Goal: Find specific page/section: Find specific page/section

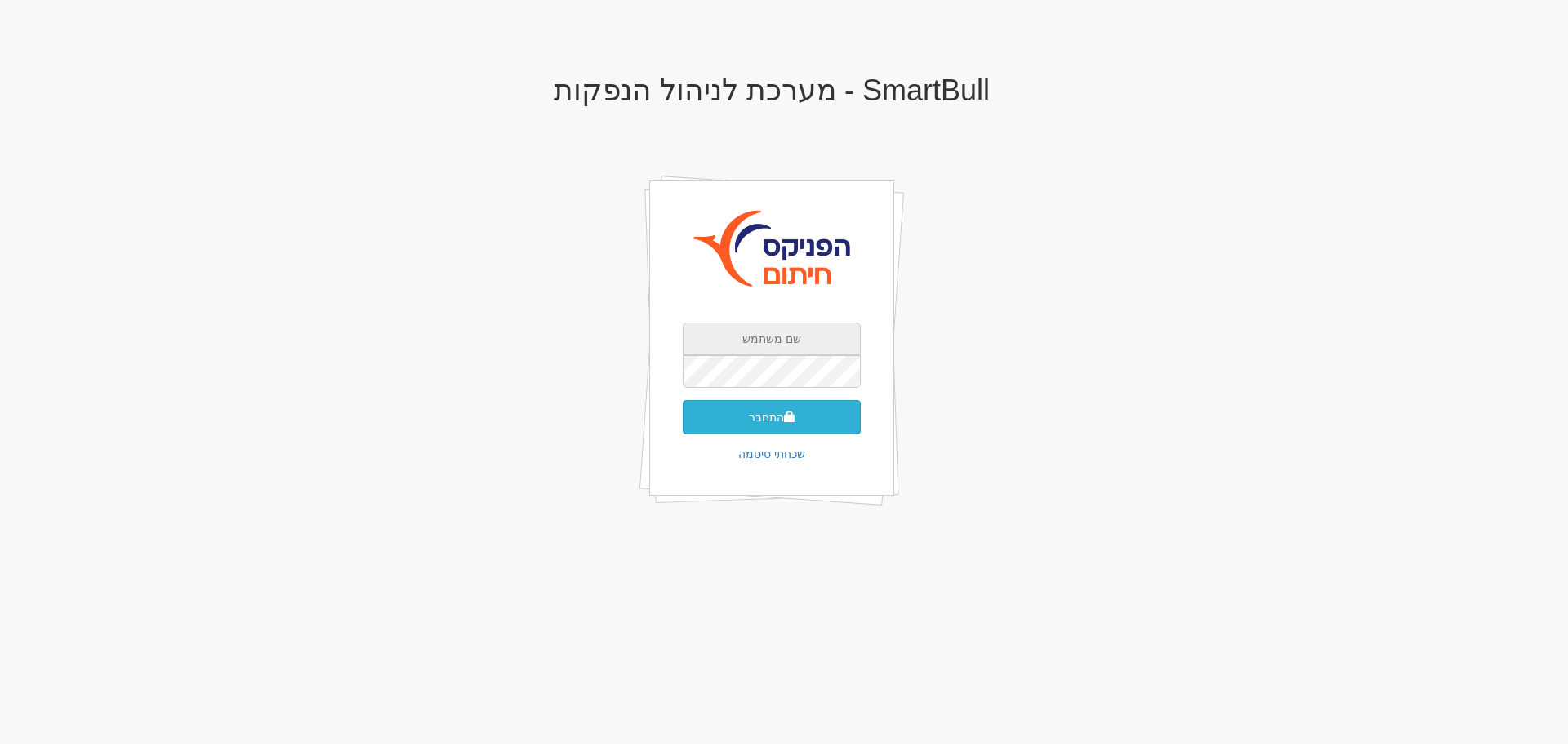
type input "[EMAIL_ADDRESS][DOMAIN_NAME]"
click at [774, 409] on button "התחבר" at bounding box center [772, 418] width 178 height 35
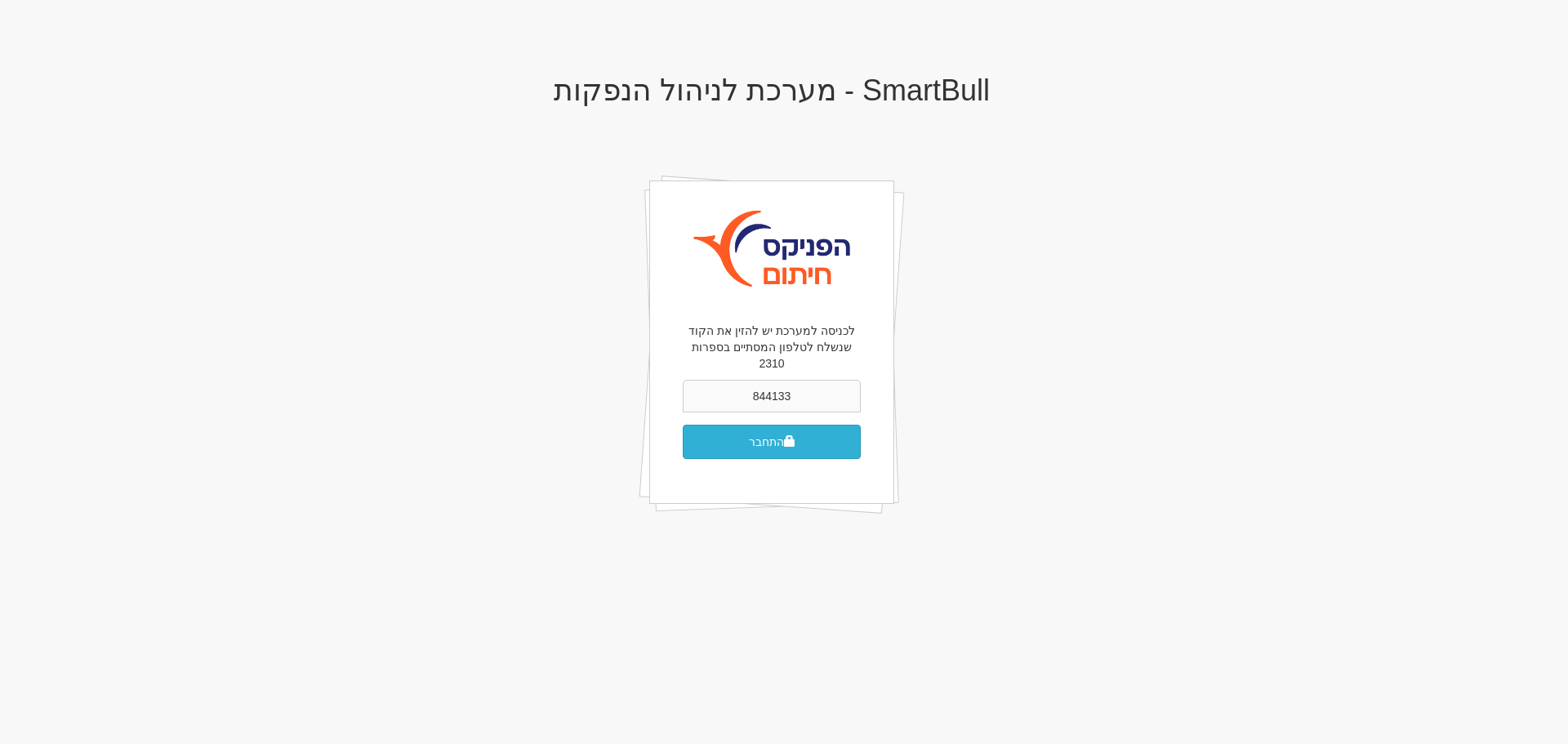
type input "844133"
click at [774, 424] on button "התחבר" at bounding box center [772, 442] width 178 height 35
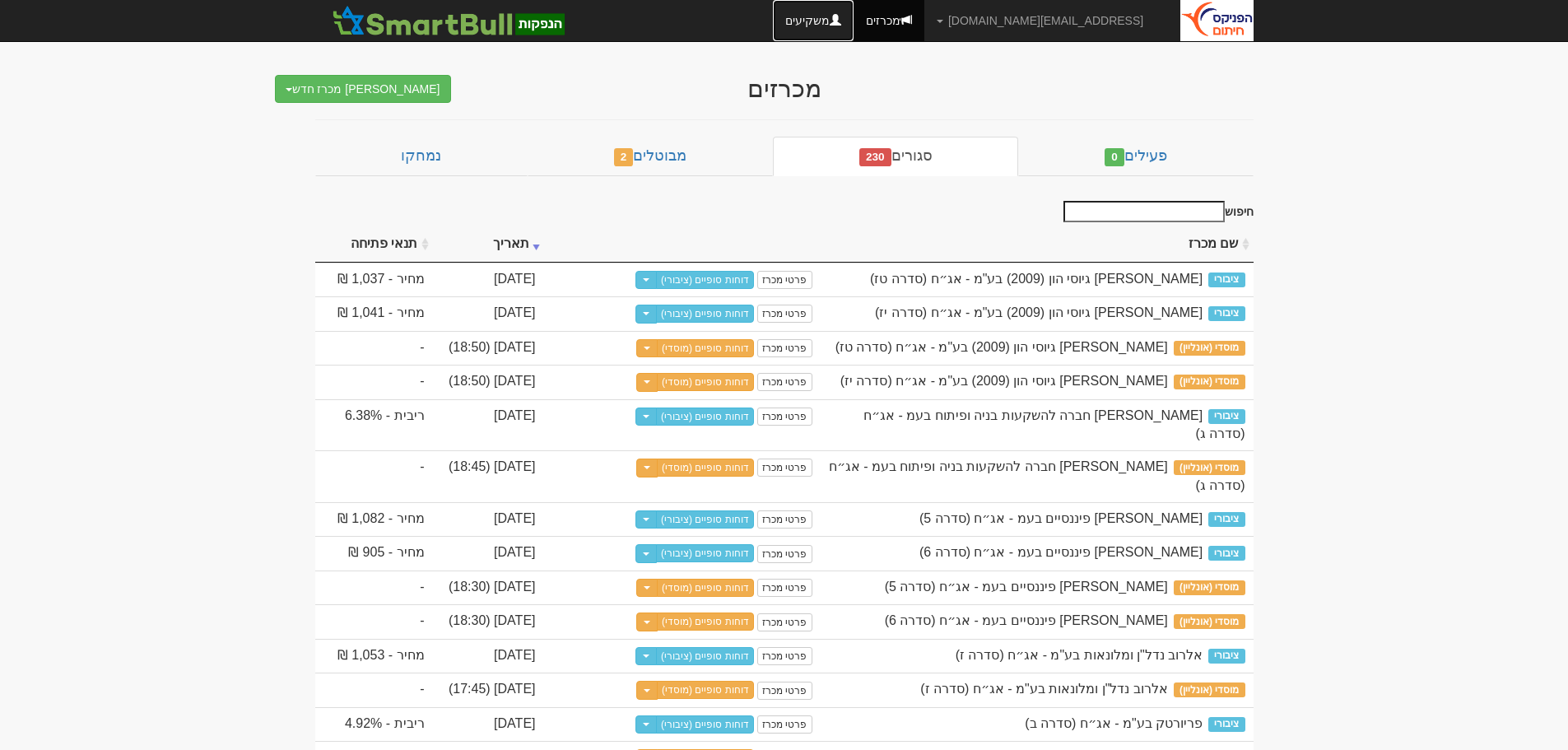
click at [854, 27] on link "משקיעים" at bounding box center [812, 21] width 81 height 42
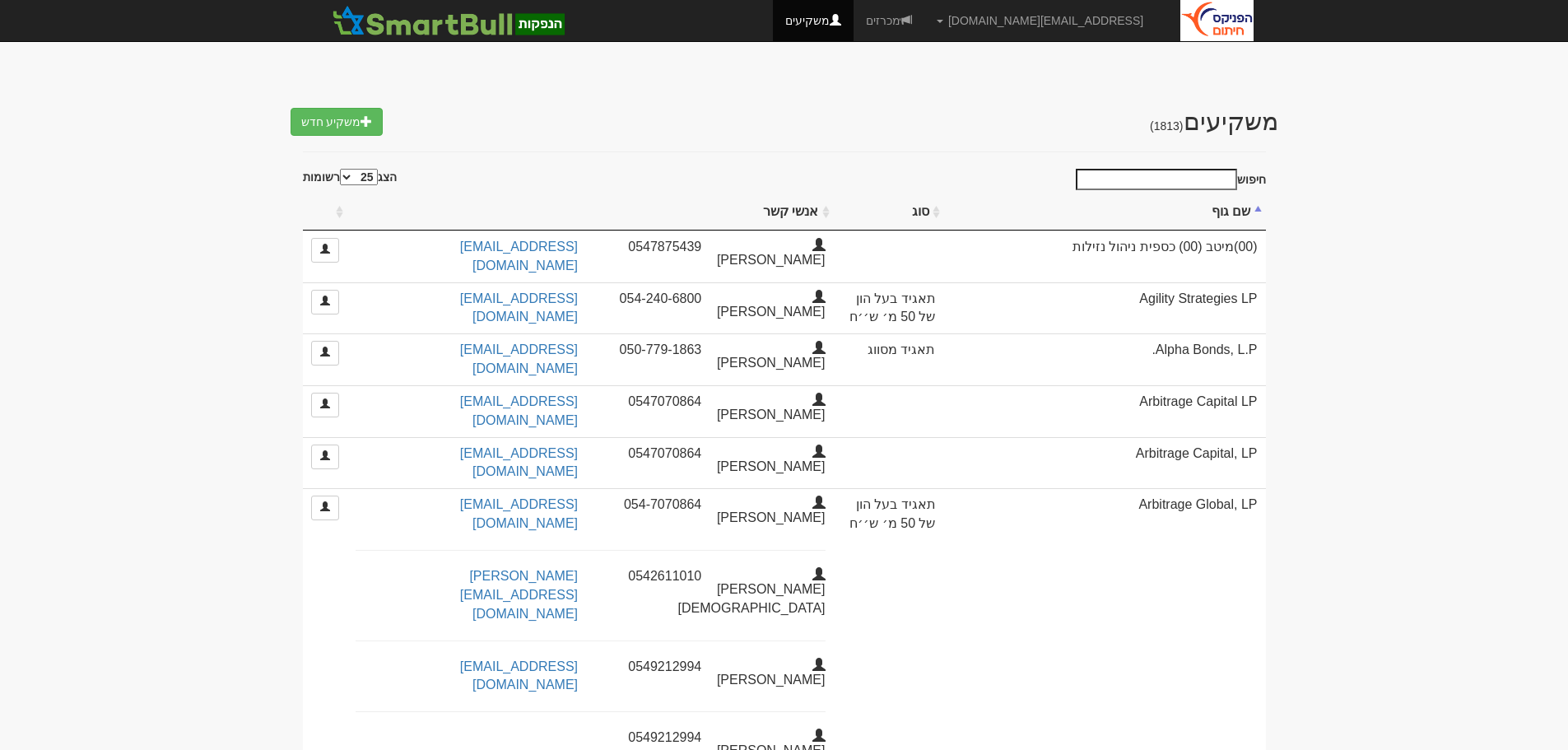
select select "25"
click at [1220, 178] on input "חיפוש" at bounding box center [1156, 179] width 161 height 22
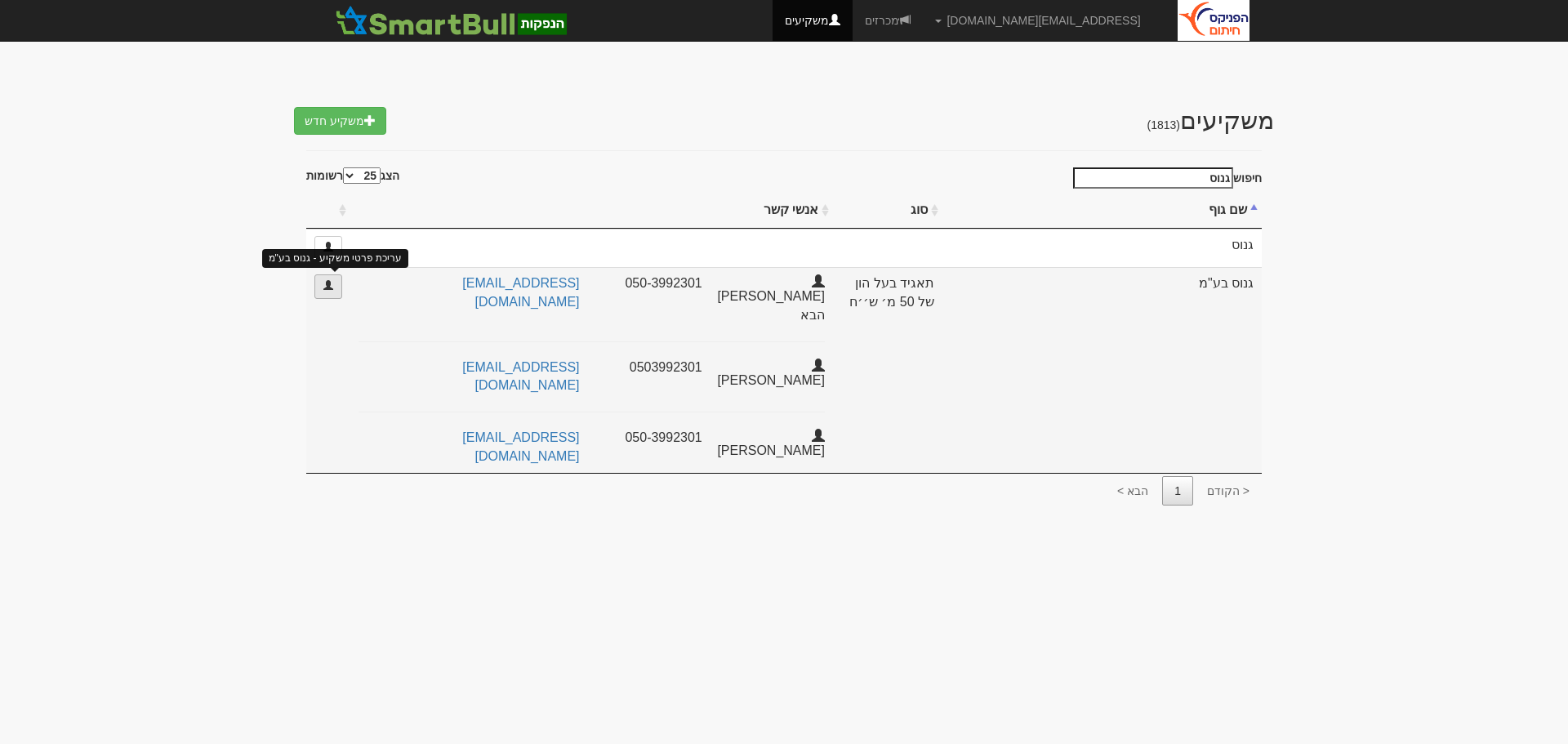
type input "גנוס"
click at [331, 291] on link at bounding box center [328, 287] width 28 height 25
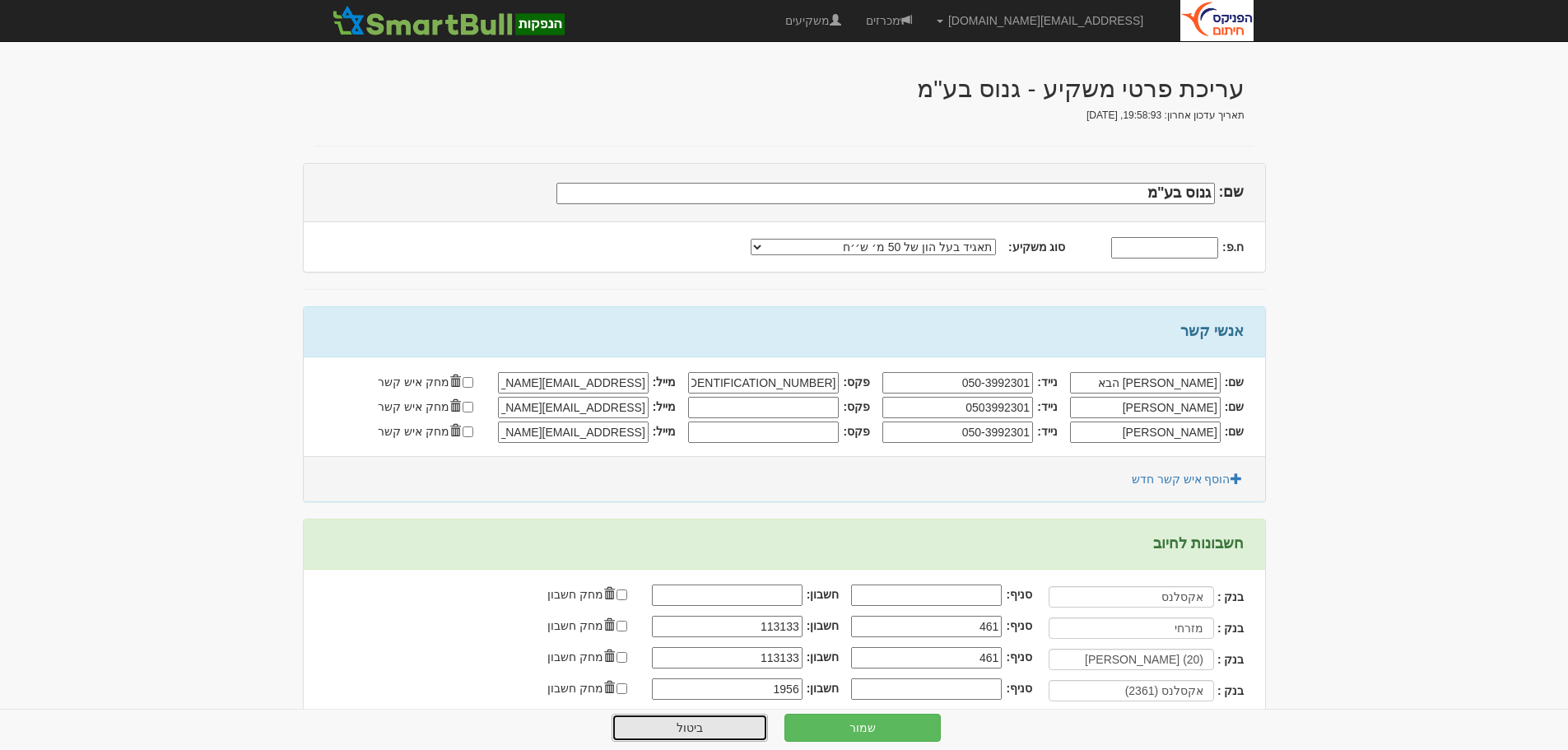
click at [713, 731] on link "ביטול" at bounding box center [689, 728] width 156 height 28
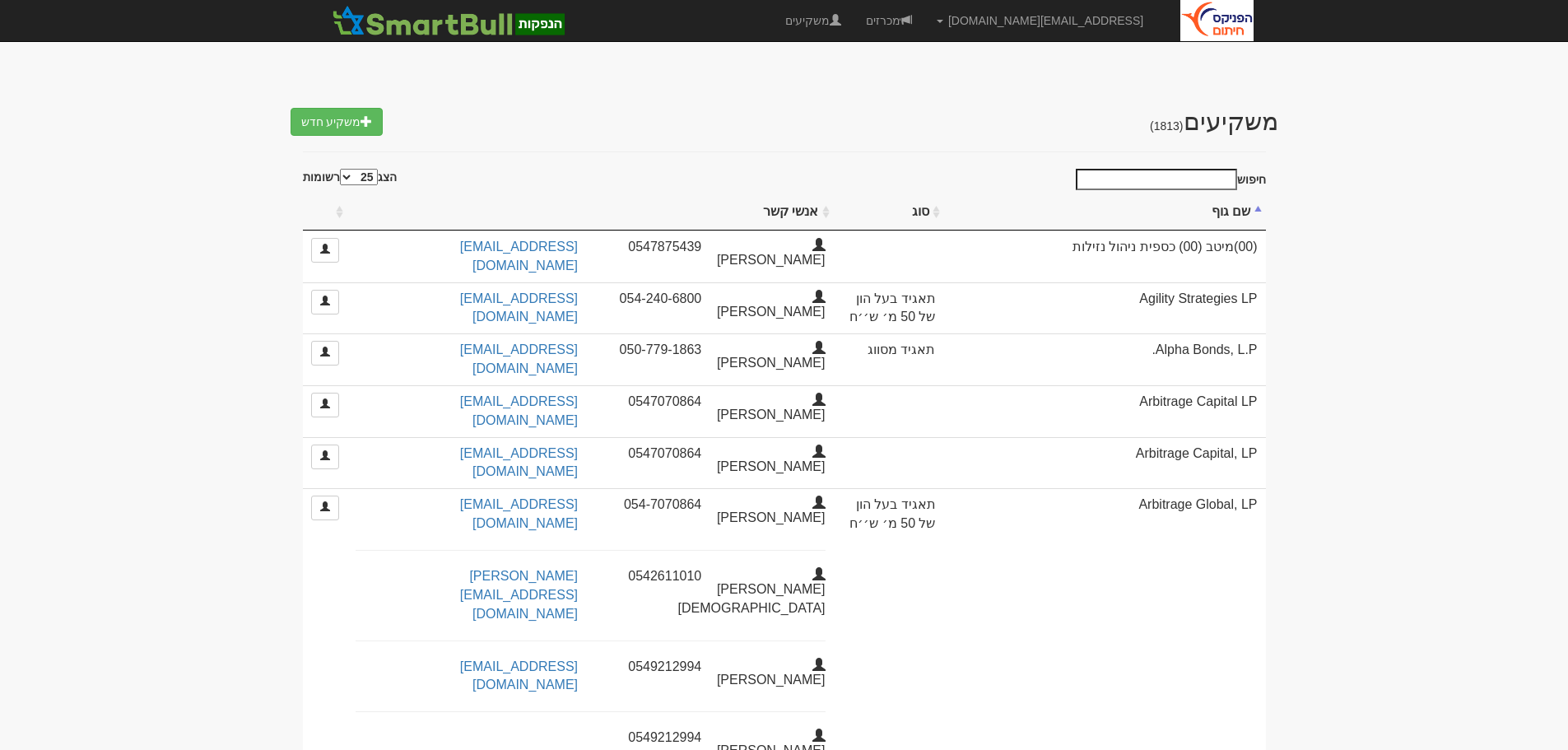
select select "25"
click at [1128, 182] on input "חיפוש" at bounding box center [1156, 179] width 161 height 22
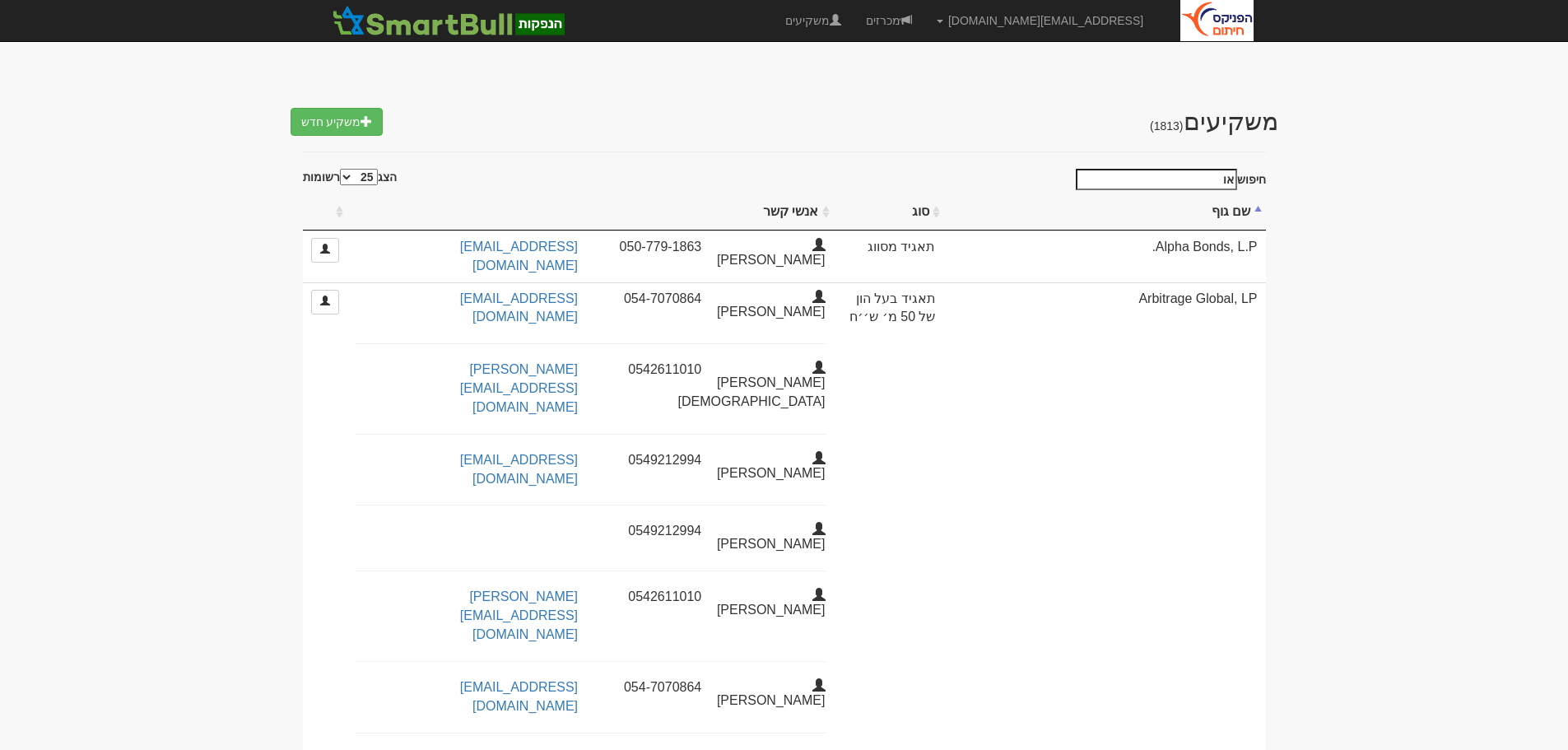
type input "א"
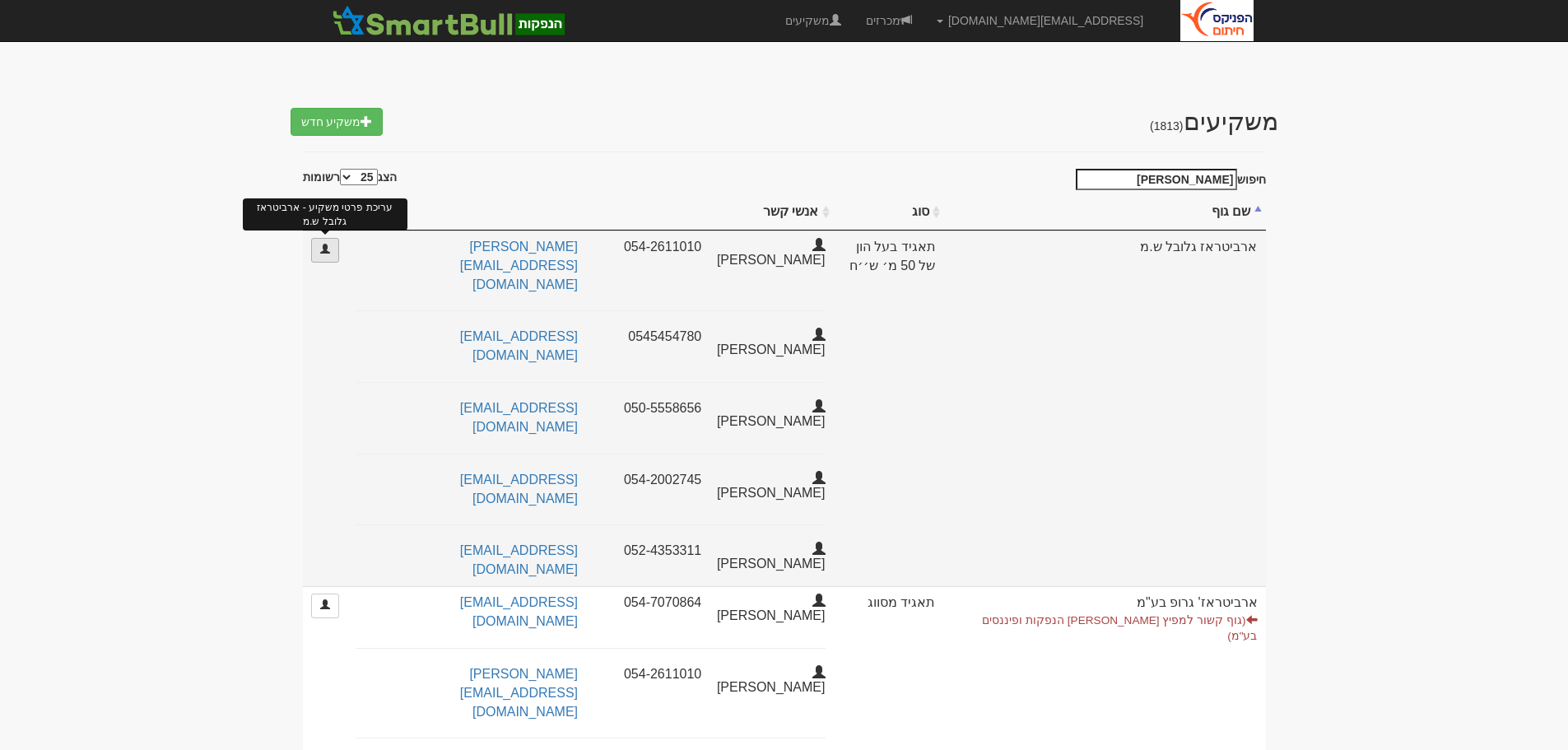
type input "ארבי"
click at [326, 254] on link at bounding box center [326, 250] width 28 height 25
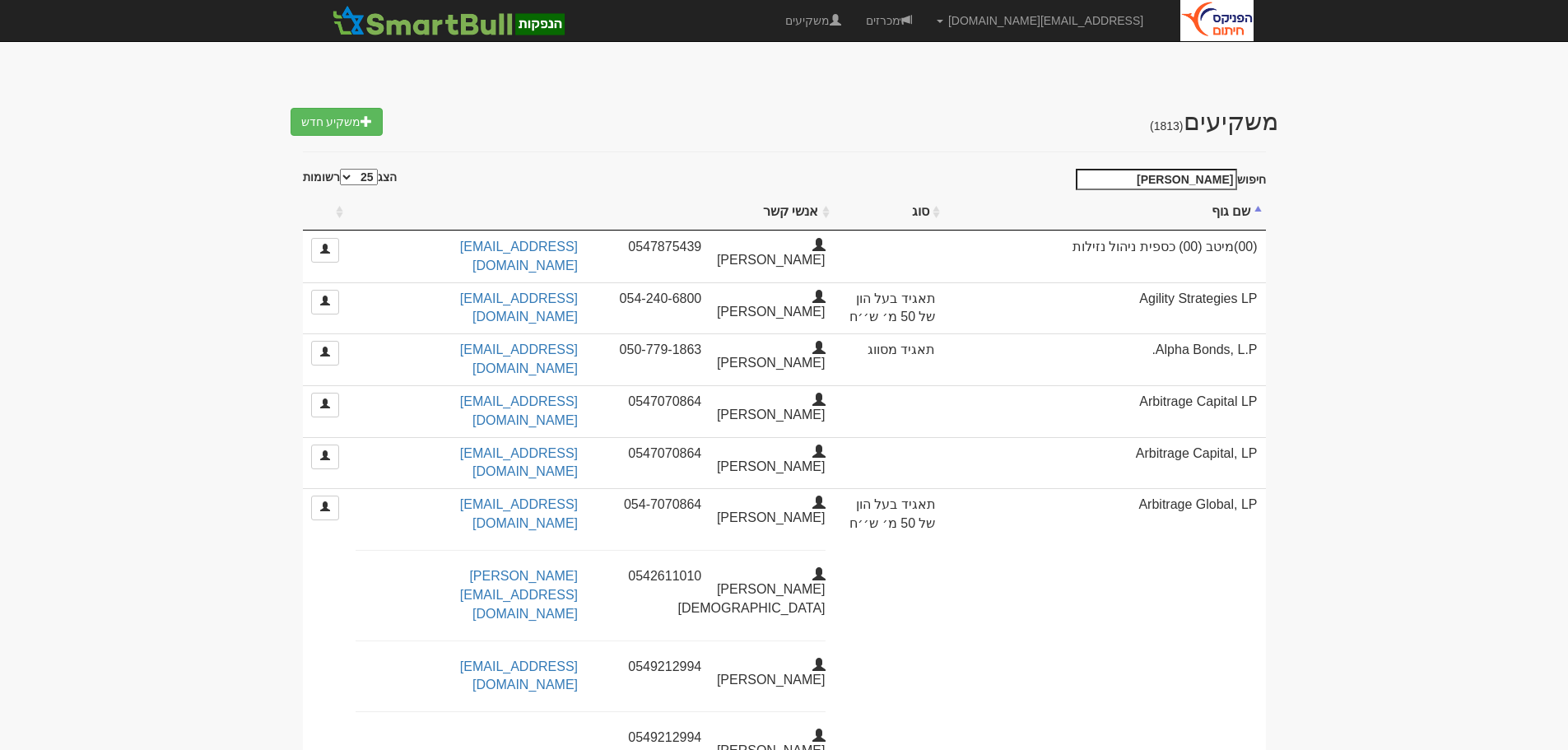
select select "25"
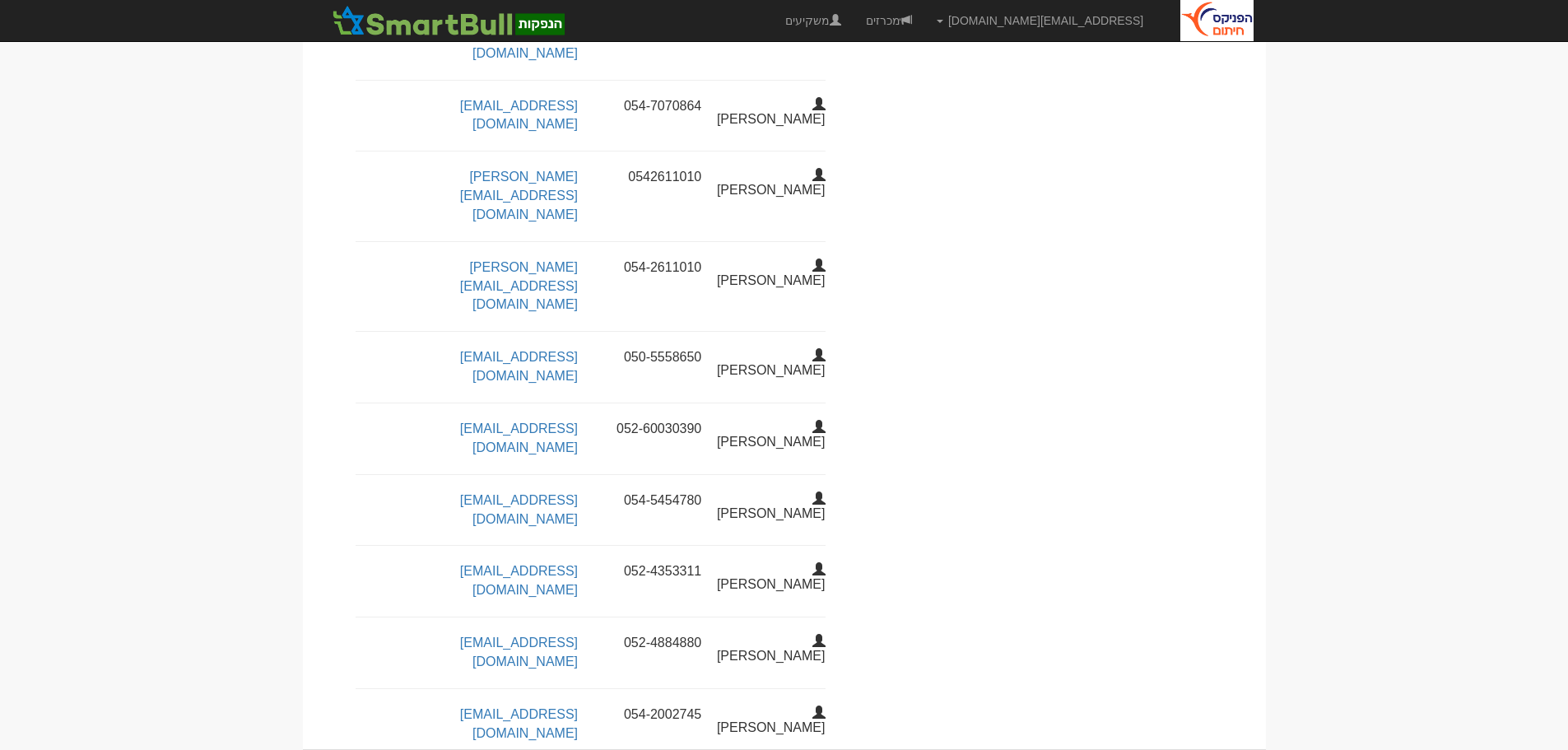
scroll to position [905, 0]
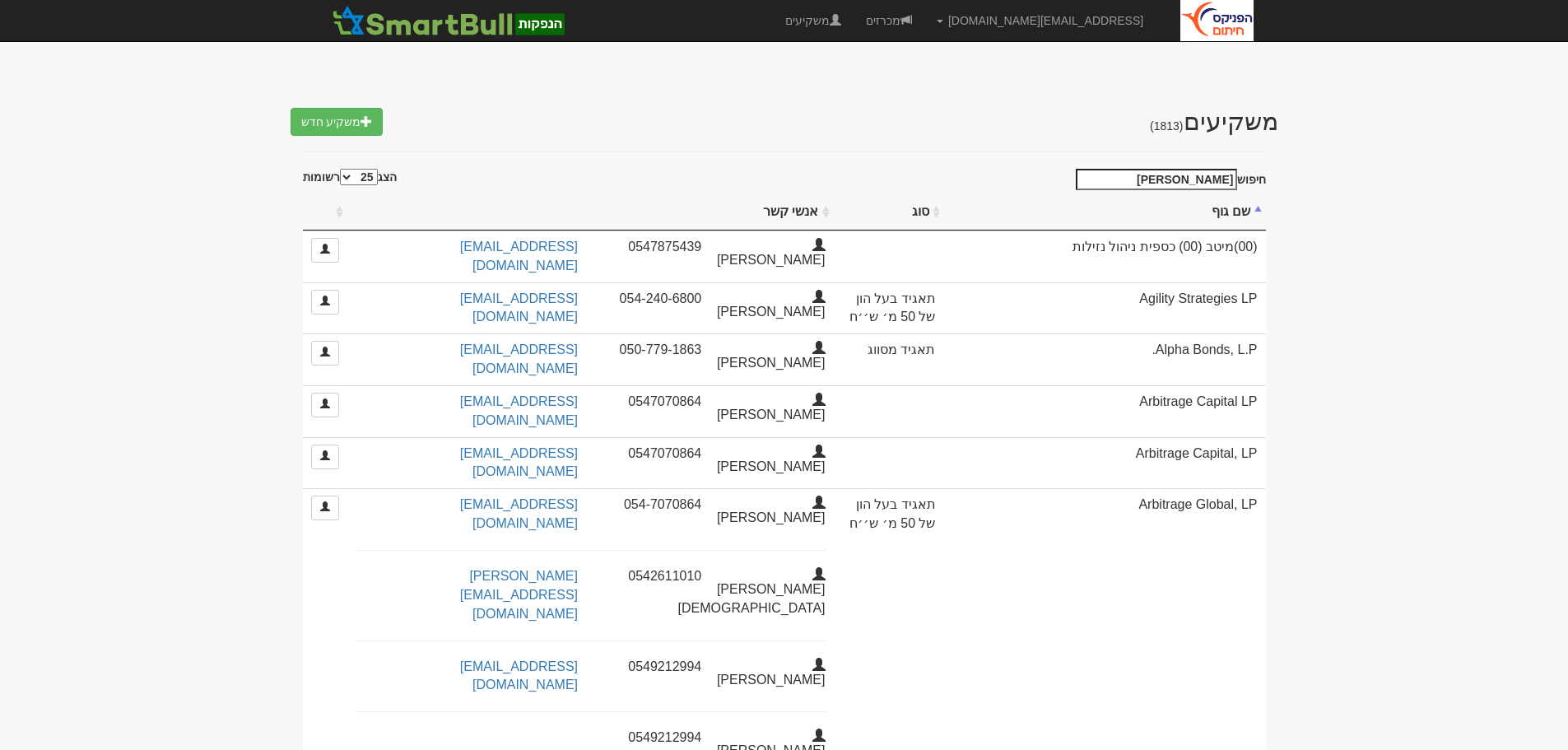
select select "25"
click at [924, 20] on link "מכרזים" at bounding box center [889, 21] width 71 height 42
